Goal: Task Accomplishment & Management: Use online tool/utility

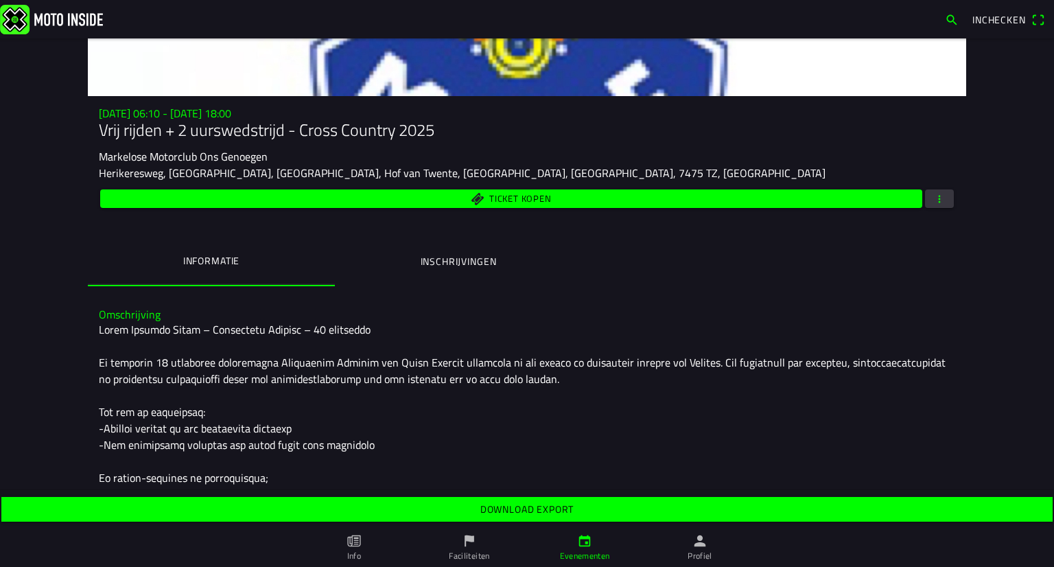
scroll to position [137, 0]
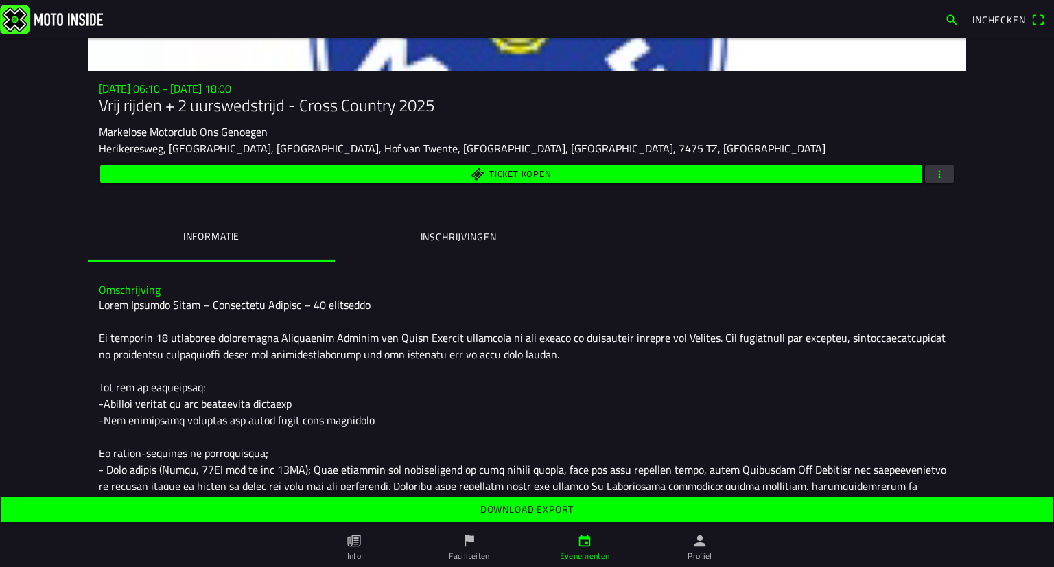
click at [933, 172] on span "button" at bounding box center [939, 174] width 12 height 19
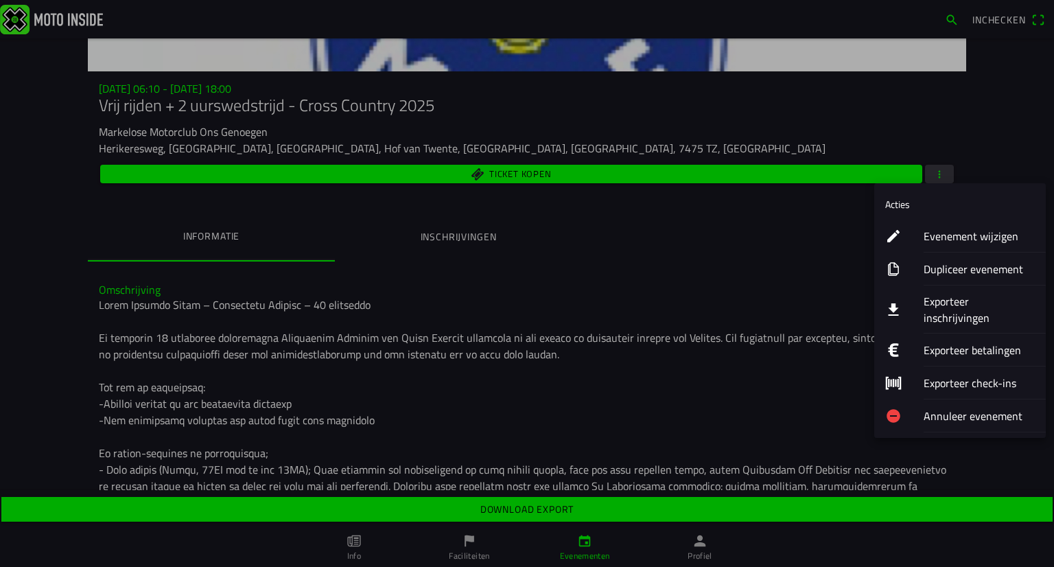
click at [906, 299] on button "Exporteer inschrijvingen" at bounding box center [960, 310] width 172 height 48
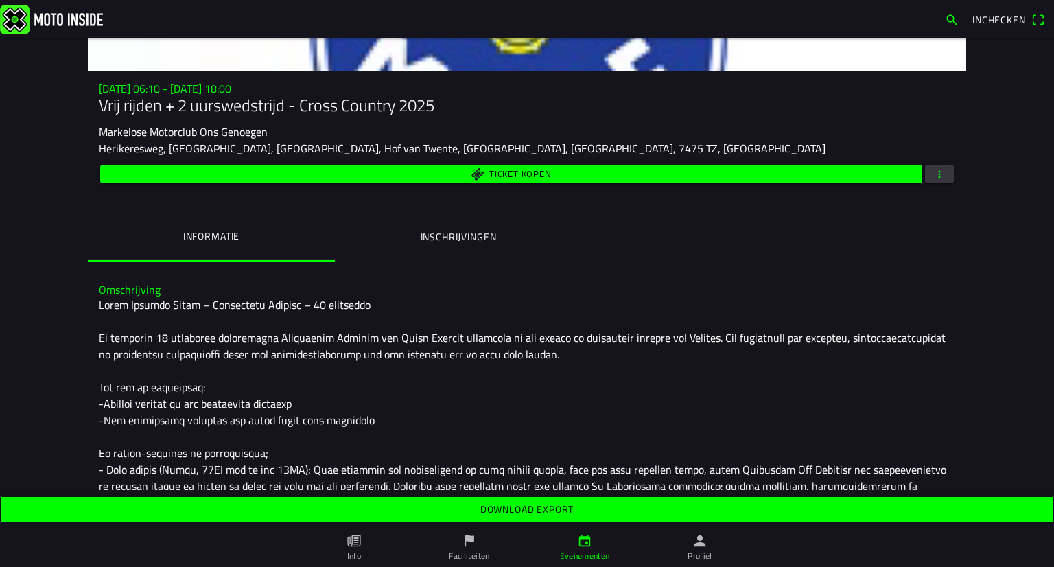
click at [0, 0] on slot "Download export" at bounding box center [0, 0] width 0 height 0
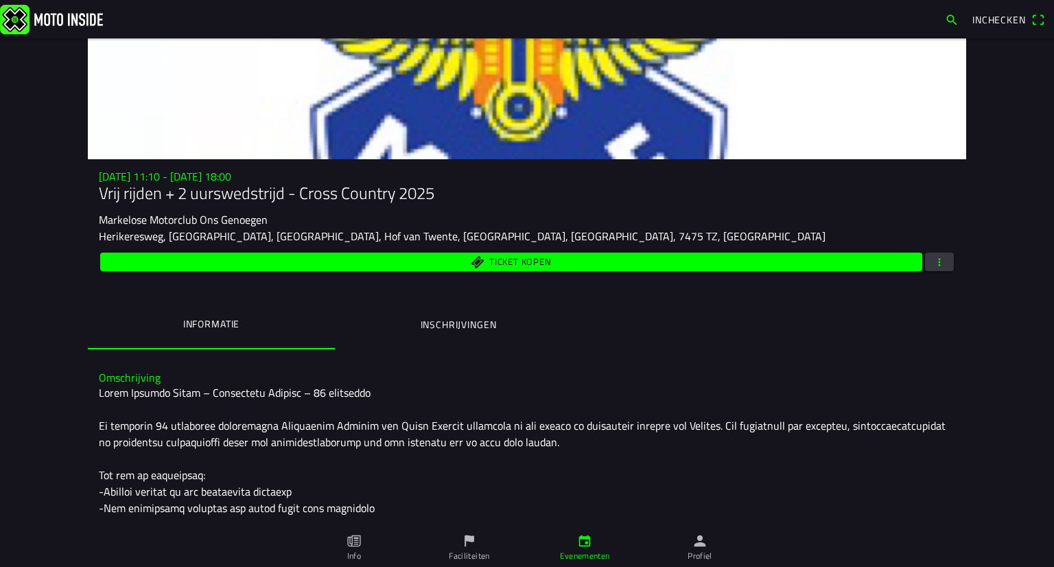
scroll to position [137, 0]
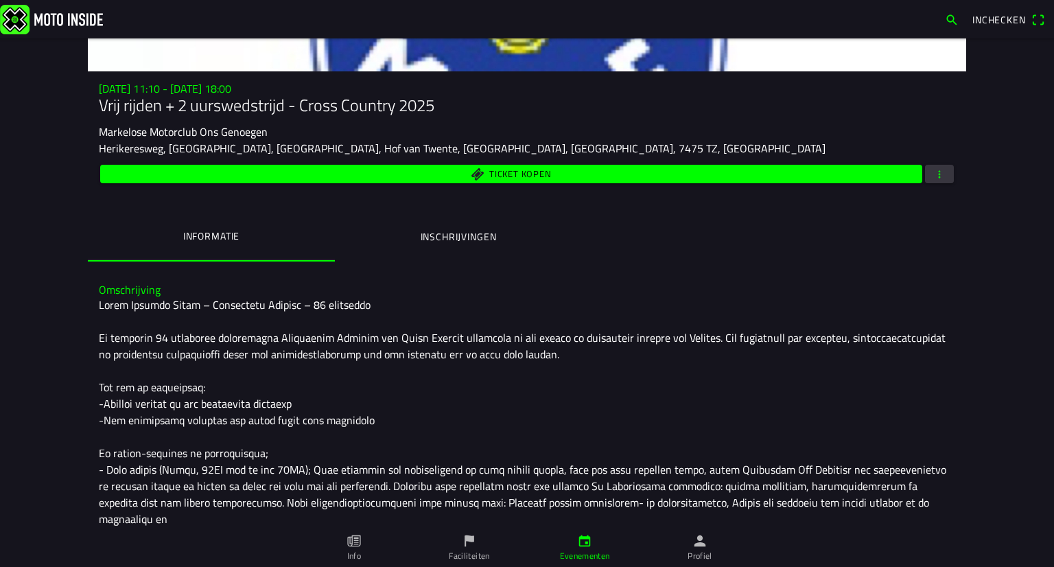
click at [933, 178] on span "button" at bounding box center [939, 174] width 12 height 19
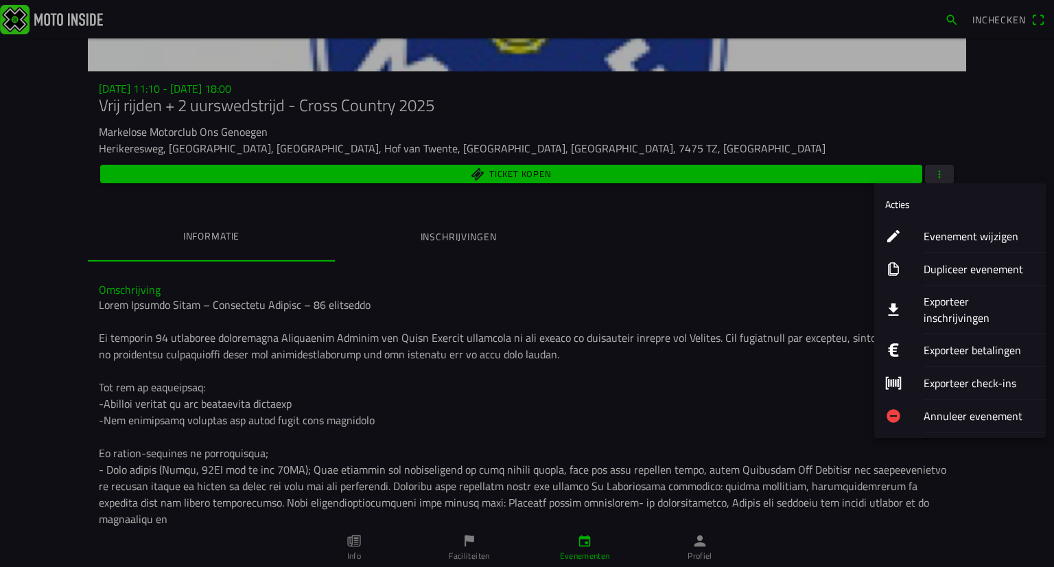
click at [928, 303] on ion-label "Exporteer inschrijvingen" at bounding box center [979, 309] width 111 height 33
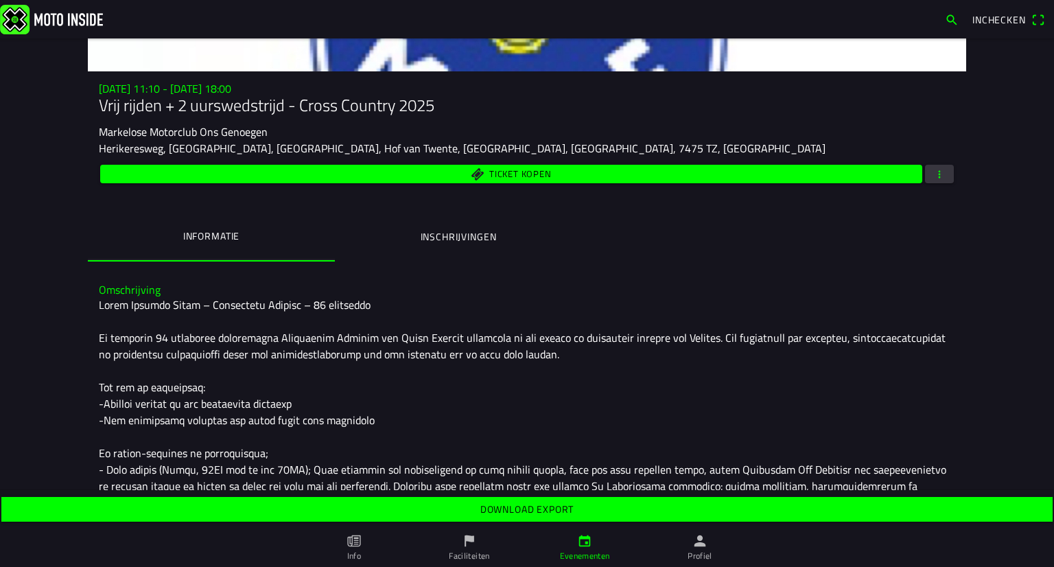
click at [574, 520] on span "Download export" at bounding box center [527, 509] width 1030 height 25
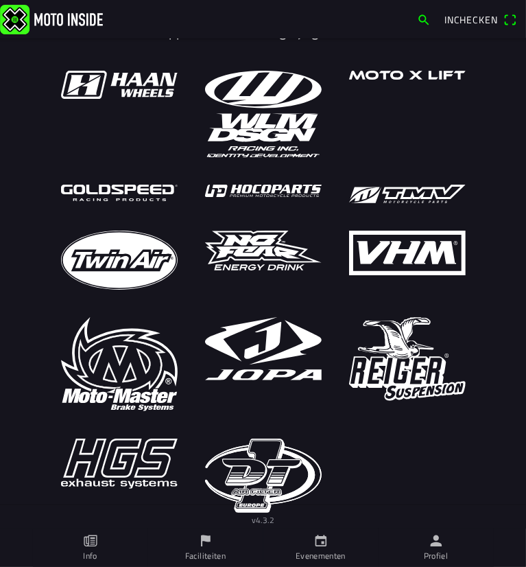
scroll to position [32, 0]
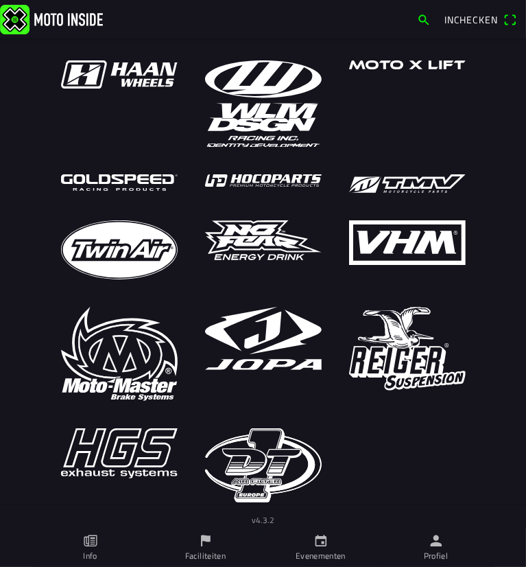
click at [415, 546] on link "Profiel" at bounding box center [436, 547] width 115 height 38
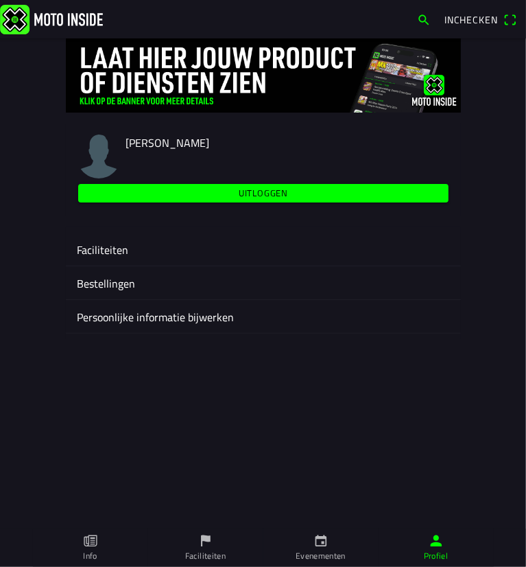
click at [192, 259] on div "Faciliteiten" at bounding box center [263, 249] width 373 height 33
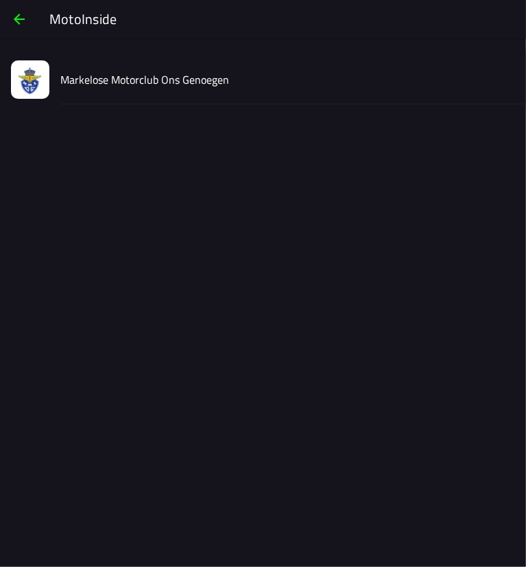
click at [0, 0] on slot "Markelose Motorclub Ons Genoegen" at bounding box center [0, 0] width 0 height 0
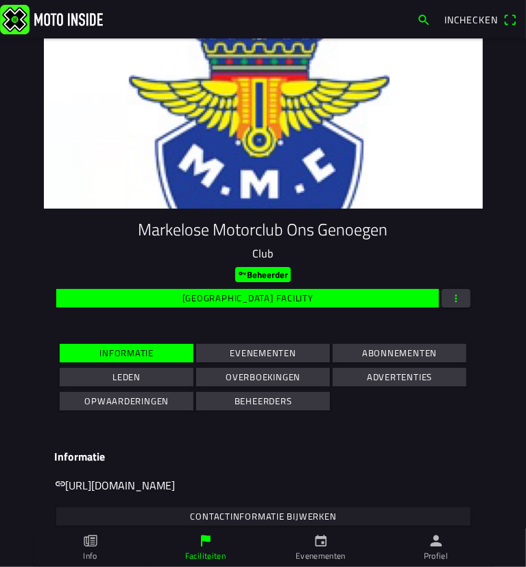
click at [209, 349] on span "Evenementen" at bounding box center [264, 353] width 118 height 19
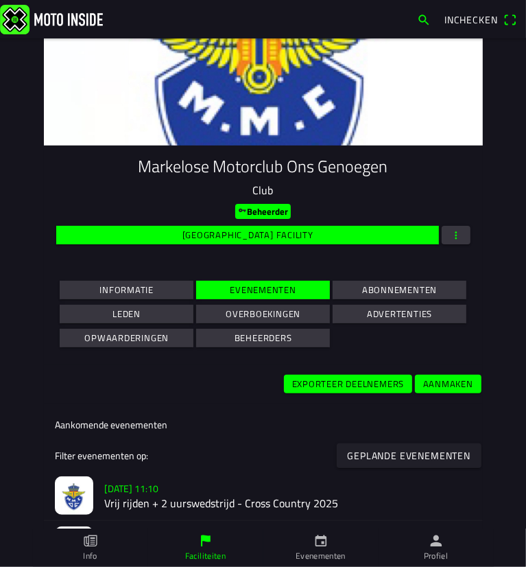
scroll to position [137, 0]
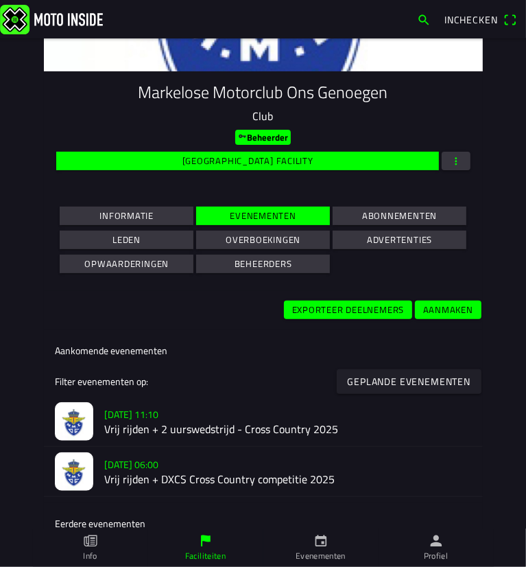
click at [0, 0] on slot "[DATE] 11:10" at bounding box center [0, 0] width 0 height 0
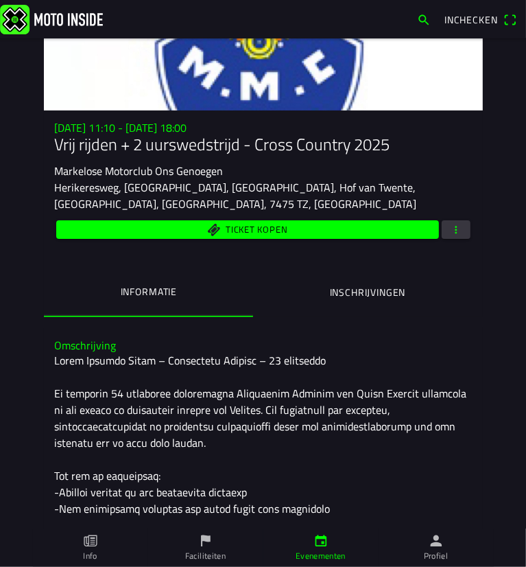
scroll to position [137, 0]
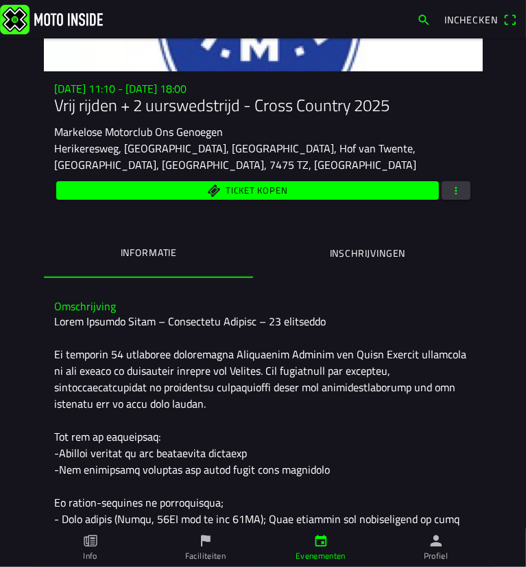
drag, startPoint x: 313, startPoint y: 254, endPoint x: 283, endPoint y: 284, distance: 42.7
click at [313, 253] on button "Inschrijvingen" at bounding box center [367, 253] width 229 height 47
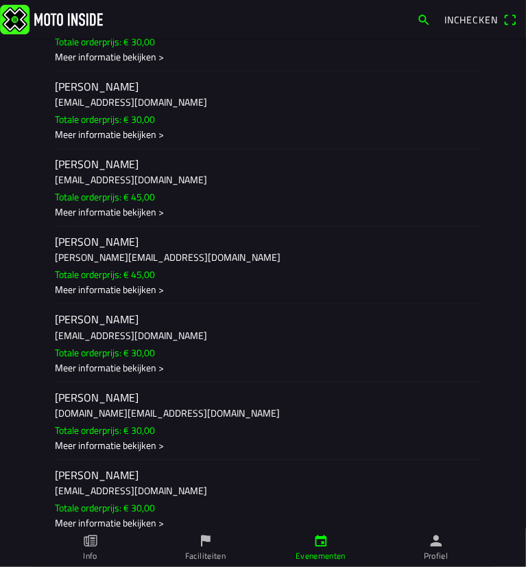
scroll to position [7279, 0]
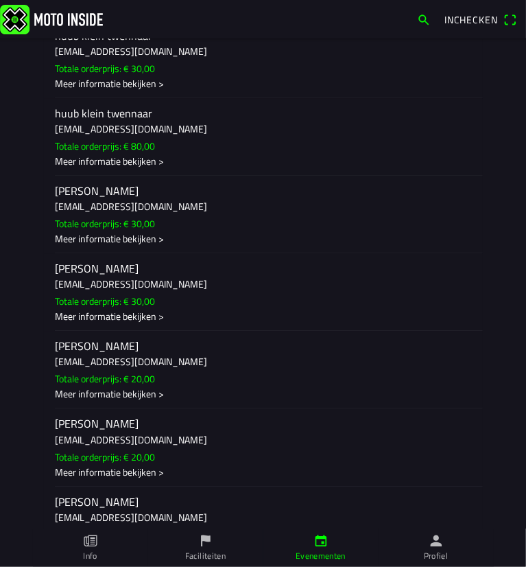
click at [239, 213] on h3 "[EMAIL_ADDRESS][DOMAIN_NAME]" at bounding box center [263, 206] width 417 height 14
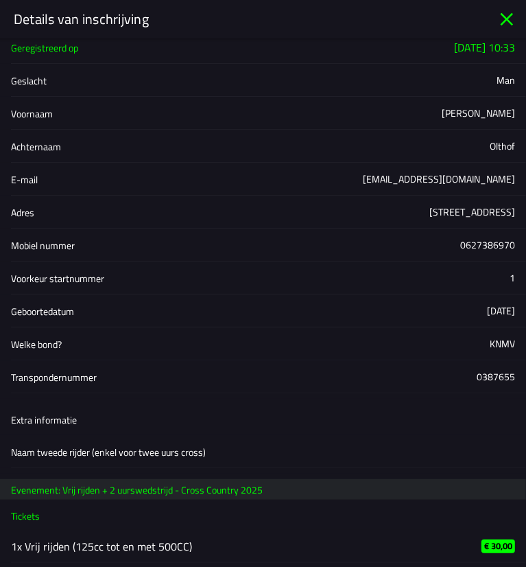
scroll to position [14, 0]
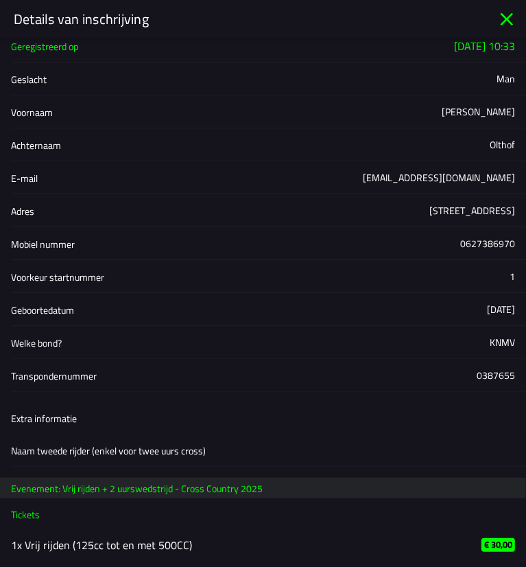
click at [485, 374] on div "0387655" at bounding box center [496, 375] width 38 height 14
copy div "0387655"
click at [500, 20] on icon "close" at bounding box center [507, 19] width 22 height 22
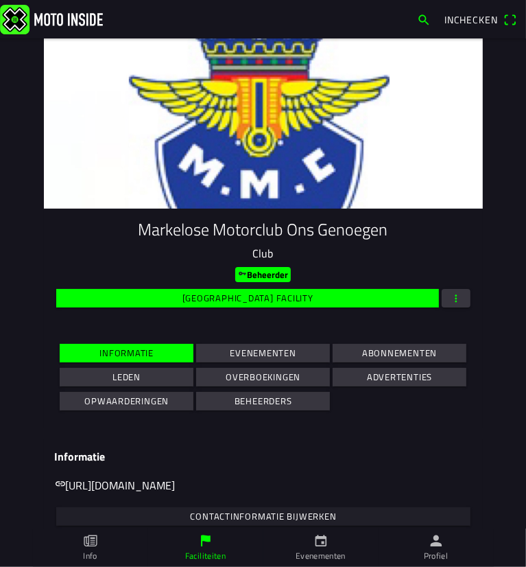
scroll to position [135, 0]
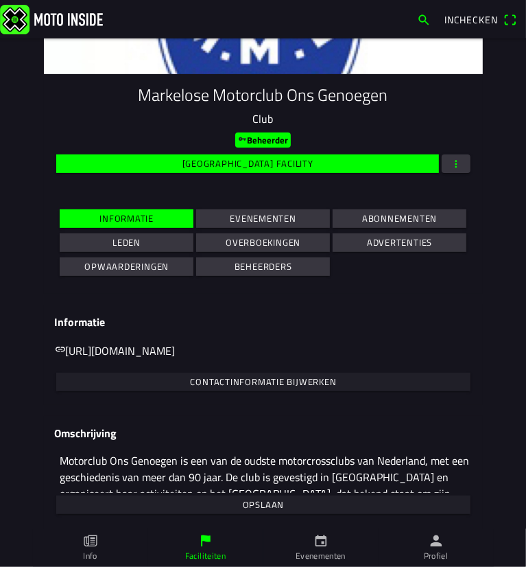
click at [0, 0] on slot "Evenementen" at bounding box center [0, 0] width 0 height 0
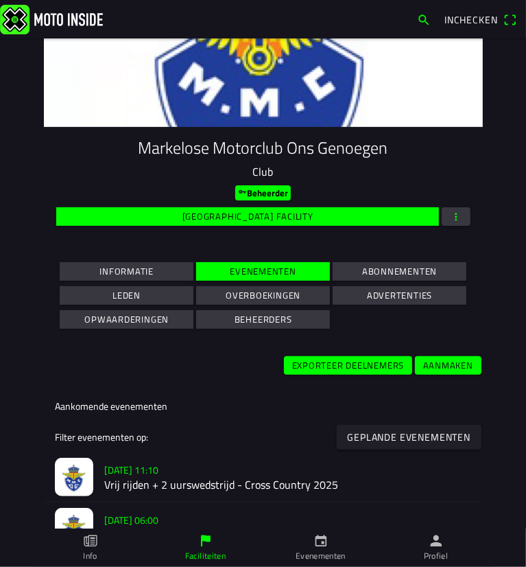
scroll to position [206, 0]
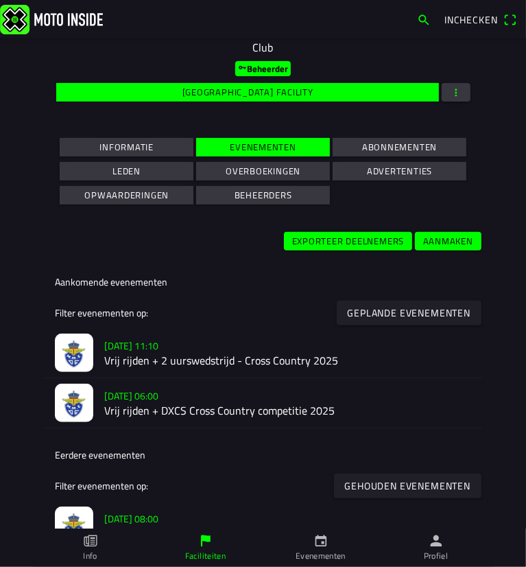
click at [216, 349] on h3 "[DATE] 11:10" at bounding box center [288, 345] width 368 height 14
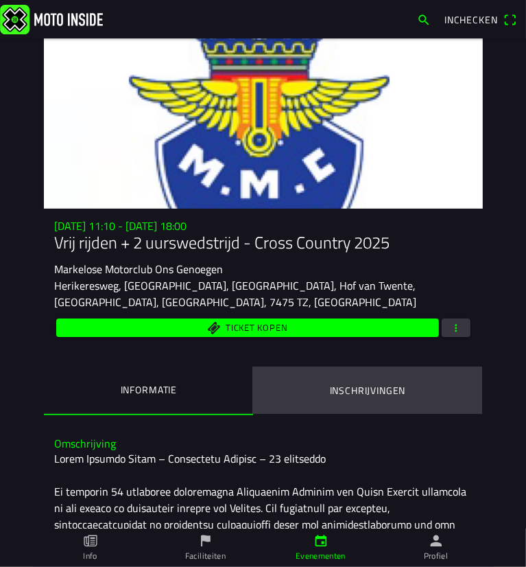
click at [369, 390] on ion-label "Inschrijvingen" at bounding box center [368, 390] width 76 height 15
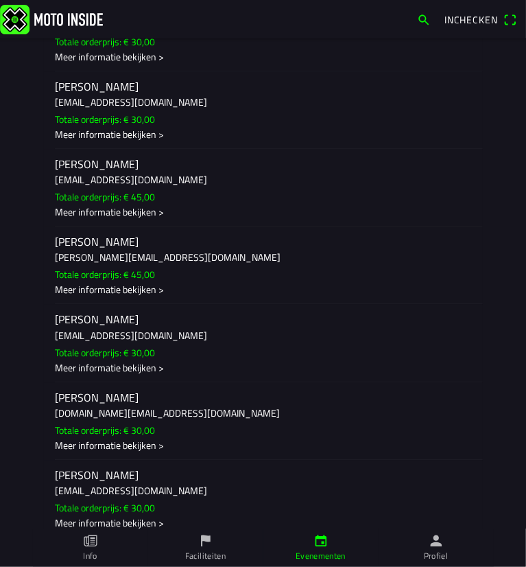
scroll to position [7279, 0]
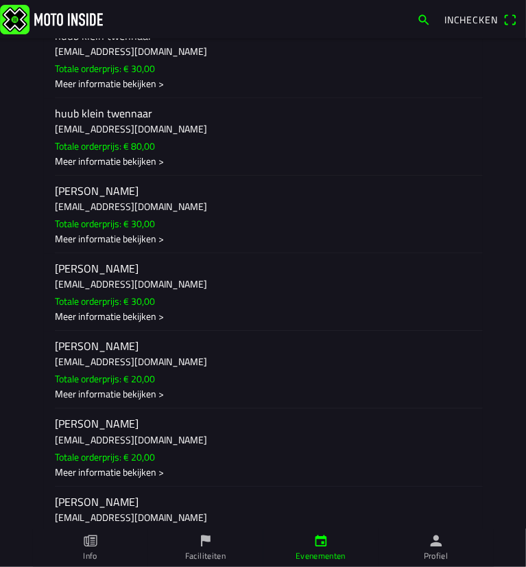
click at [0, 0] on slot "Totale orderprijs: € 30,00" at bounding box center [0, 0] width 0 height 0
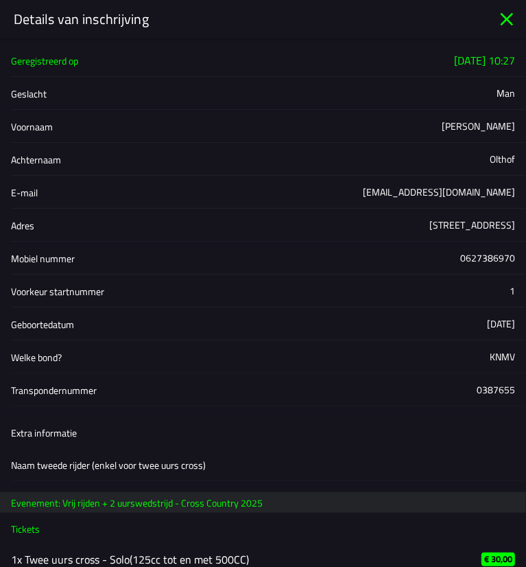
click at [498, 388] on div "0387655" at bounding box center [496, 389] width 38 height 14
copy div "0387655"
drag, startPoint x: 196, startPoint y: 427, endPoint x: 133, endPoint y: 182, distance: 252.9
click at [195, 421] on ion-list-header "Extra informatie" at bounding box center [263, 432] width 526 height 31
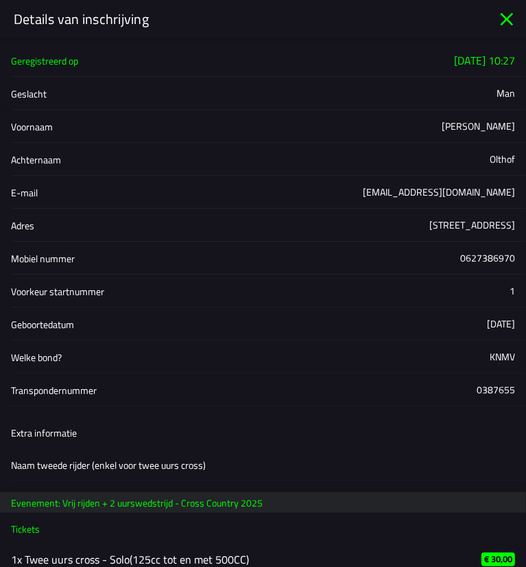
click at [518, 22] on icon "close" at bounding box center [507, 19] width 22 height 22
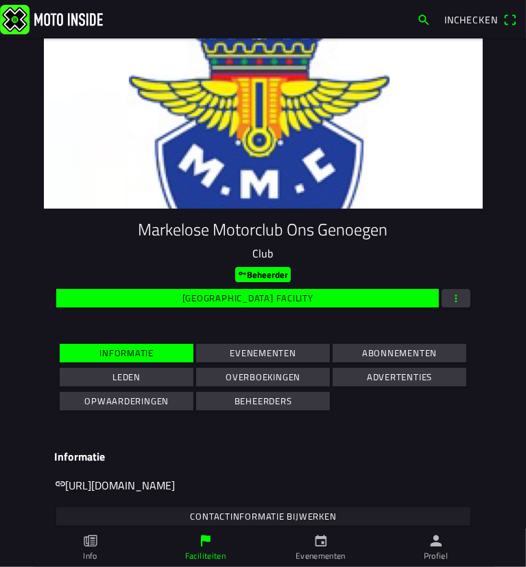
click at [0, 0] on slot "Evenementen" at bounding box center [0, 0] width 0 height 0
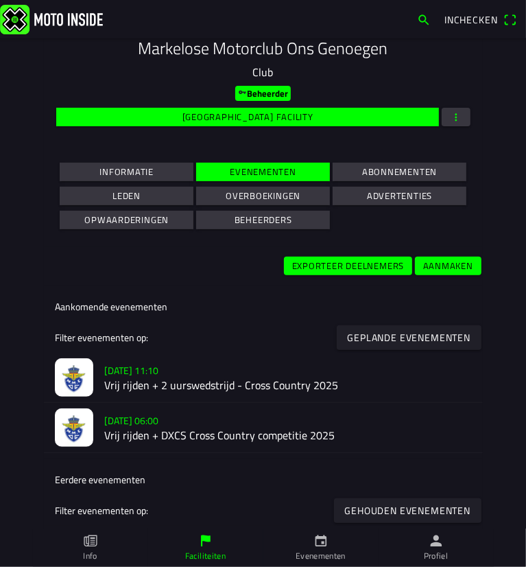
scroll to position [206, 0]
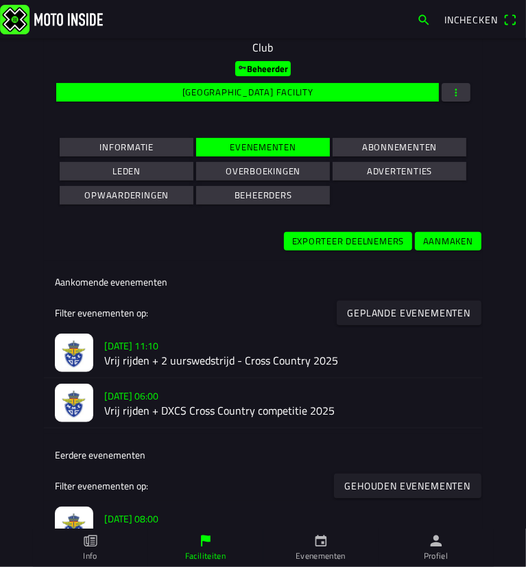
click at [216, 354] on h2 "Vrij rijden + 2 uurswedstrijd - Cross Country 2025" at bounding box center [288, 360] width 368 height 13
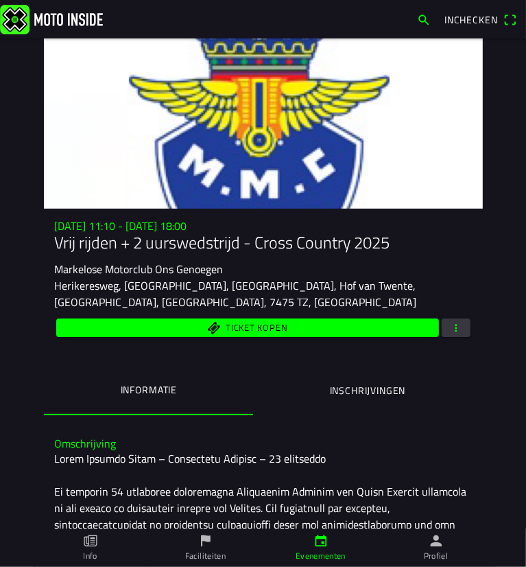
click at [288, 386] on button "Inschrijvingen" at bounding box center [367, 390] width 229 height 47
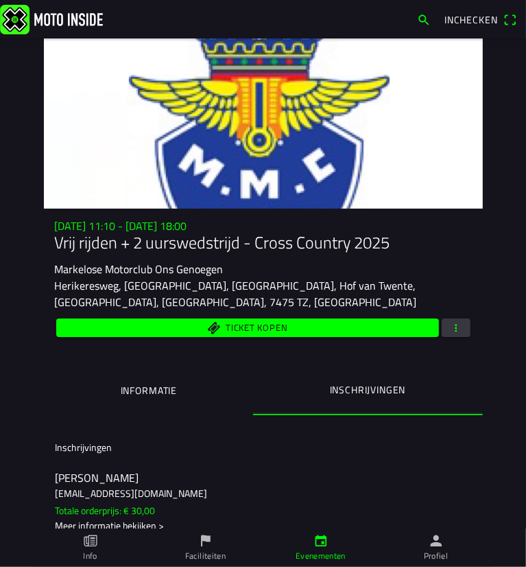
scroll to position [4358, 0]
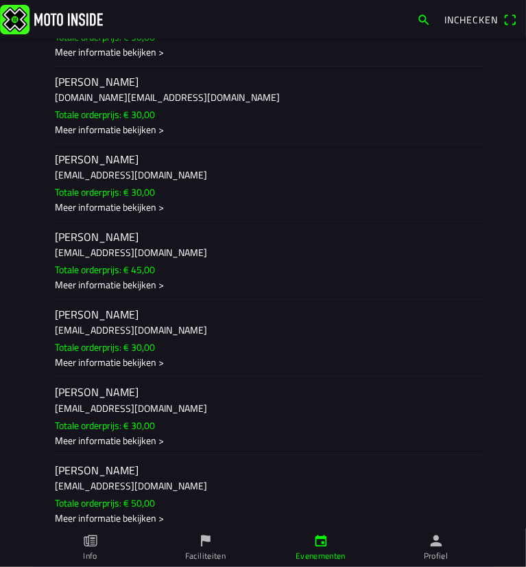
click at [185, 292] on ion-label "[PERSON_NAME] [EMAIL_ADDRESS][DOMAIN_NAME] Totale orderprijs: € 45,00 Meer info…" at bounding box center [263, 260] width 417 height 62
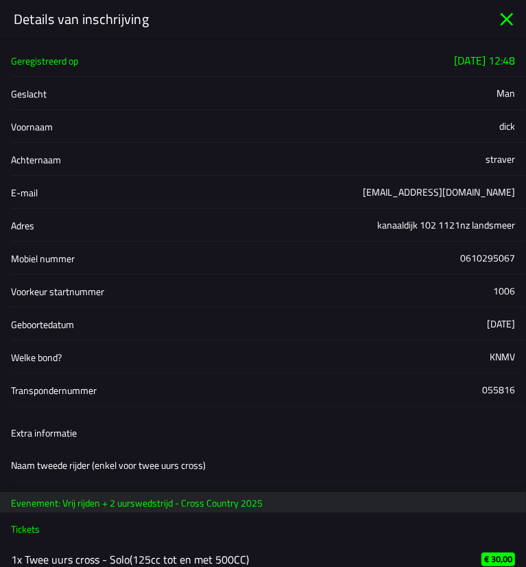
click at [484, 393] on div "055816" at bounding box center [499, 389] width 33 height 14
copy div "055816"
click at [499, 25] on icon "close" at bounding box center [507, 19] width 22 height 22
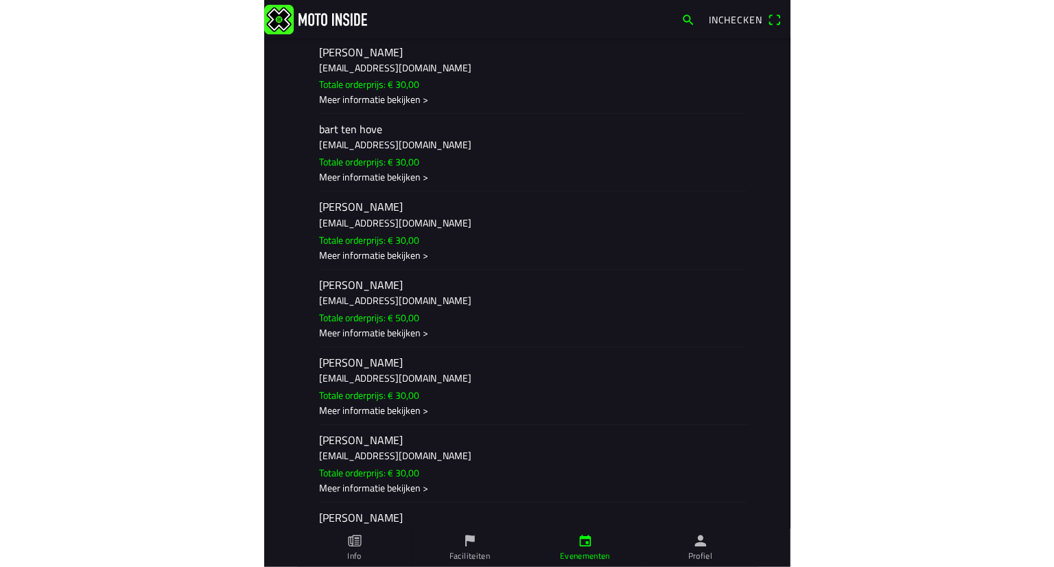
scroll to position [16672, 0]
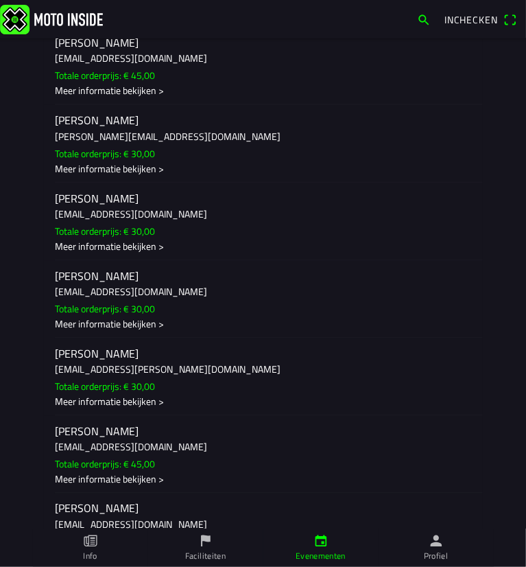
click at [113, 65] on h3 "[EMAIL_ADDRESS][DOMAIN_NAME]" at bounding box center [263, 58] width 417 height 14
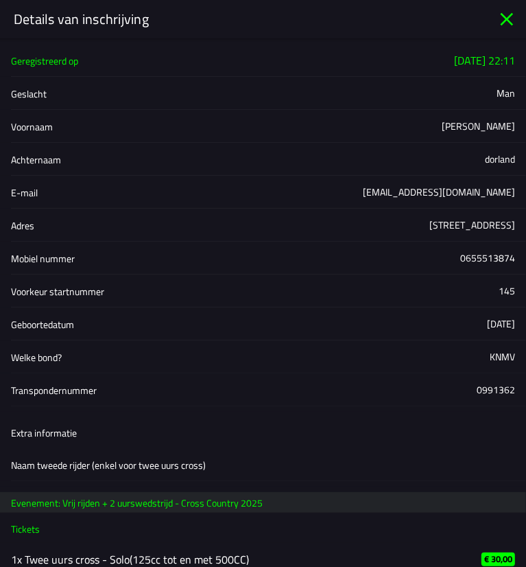
click at [488, 391] on div "0991362" at bounding box center [496, 389] width 38 height 14
copy div "0991362"
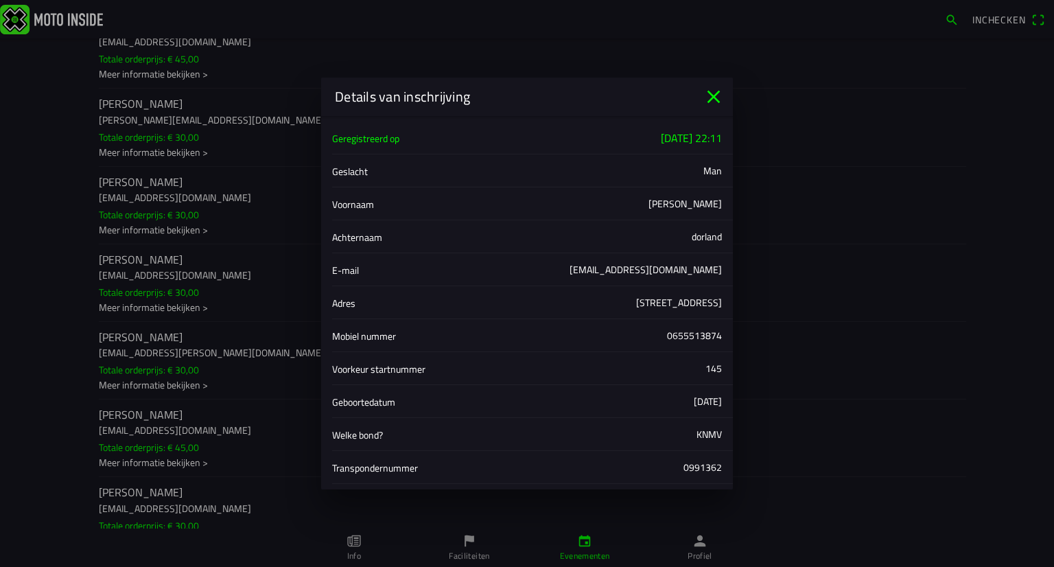
click at [526, 91] on icon "close" at bounding box center [714, 97] width 22 height 22
